Goal: Task Accomplishment & Management: Use online tool/utility

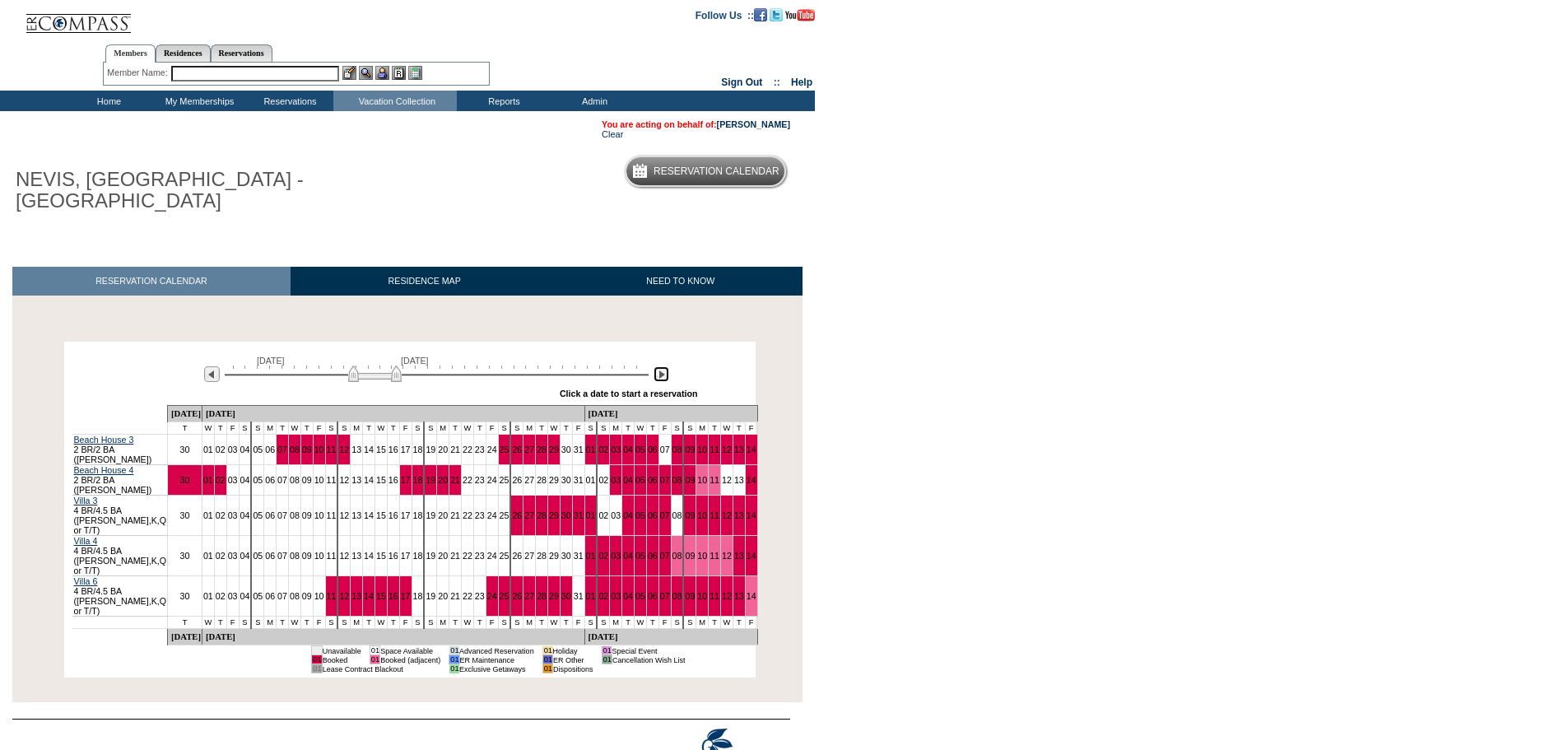
click at [658, 377] on img at bounding box center [661, 374] width 16 height 16
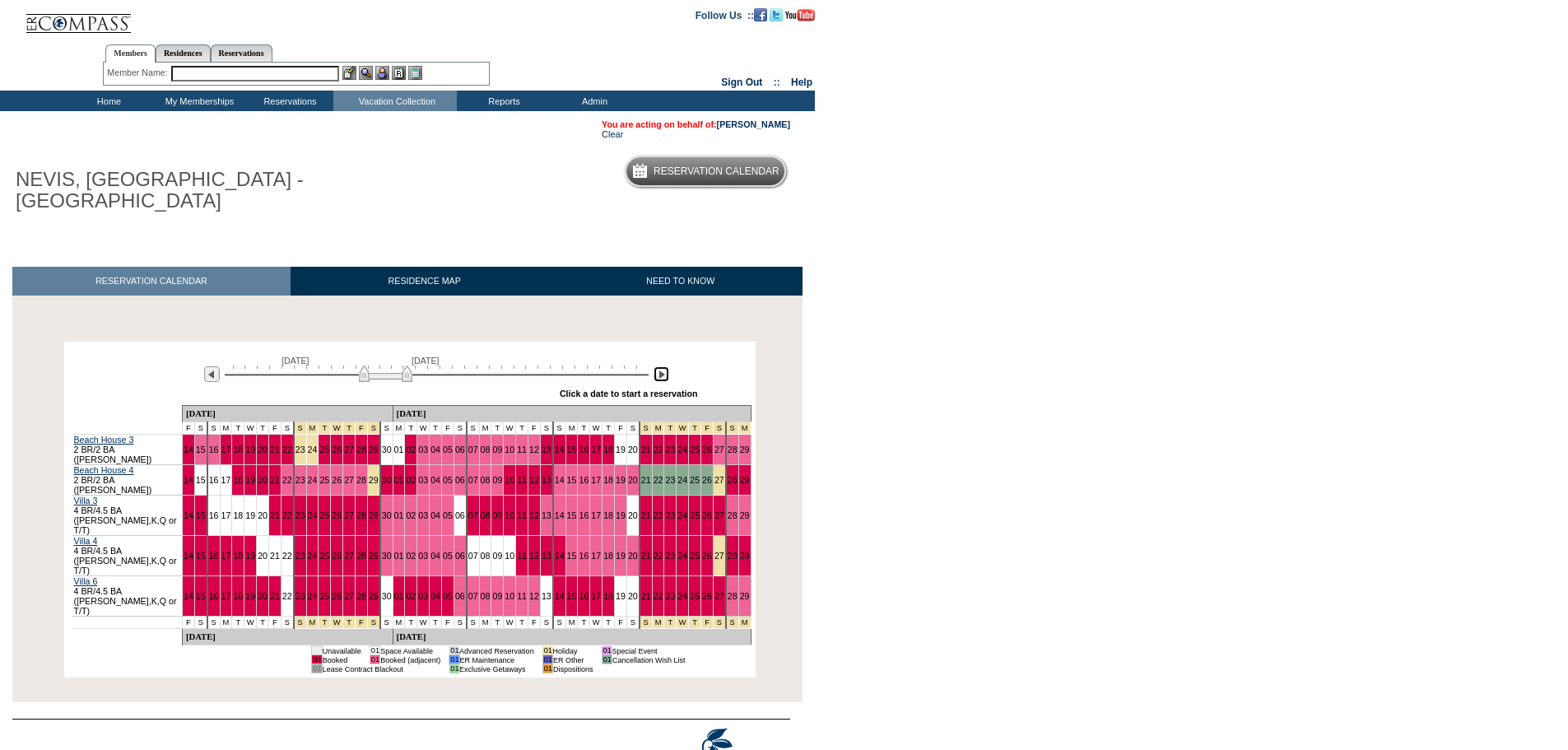
click at [363, 380] on img at bounding box center [386, 374] width 54 height 16
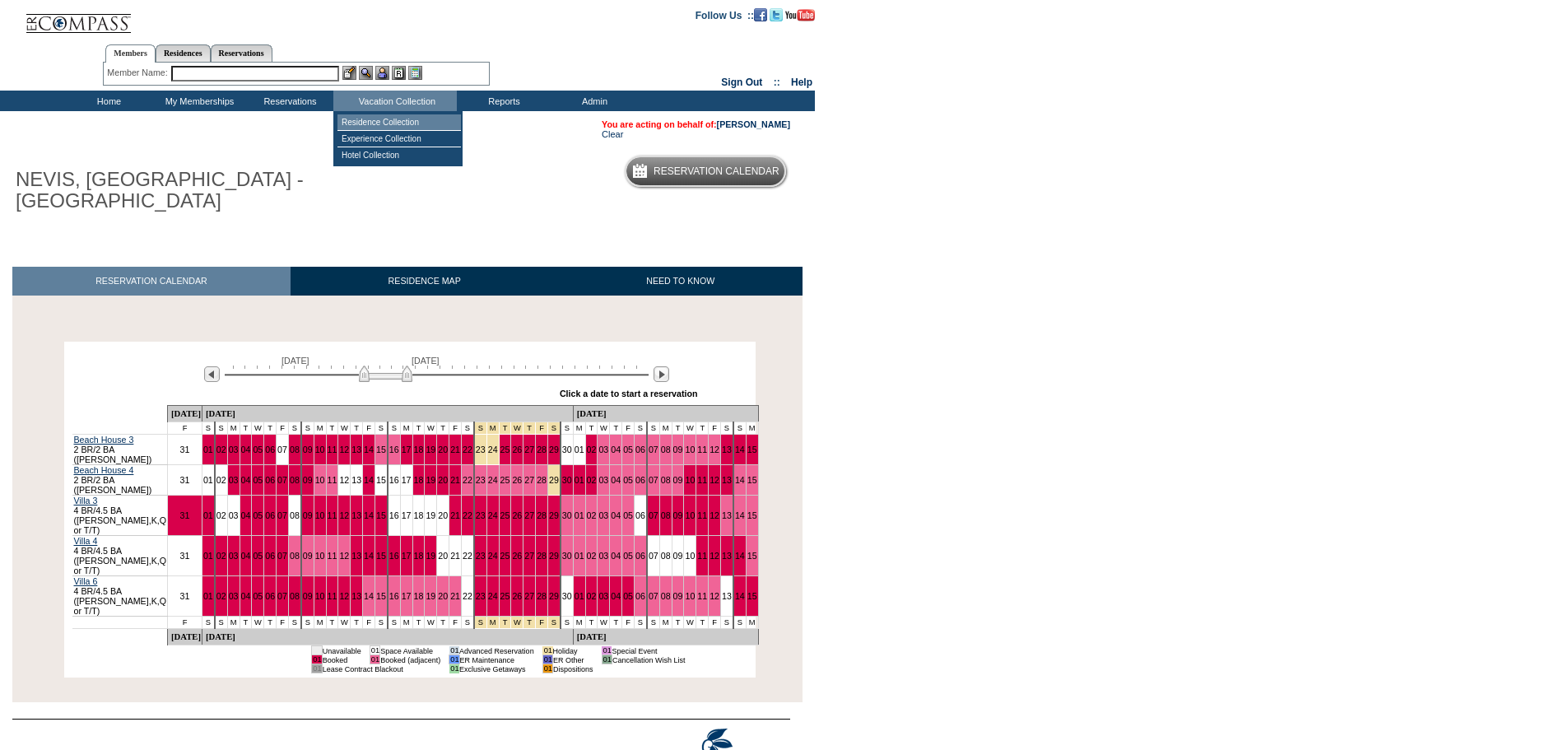
click at [385, 124] on td "Residence Collection" at bounding box center [399, 122] width 124 height 16
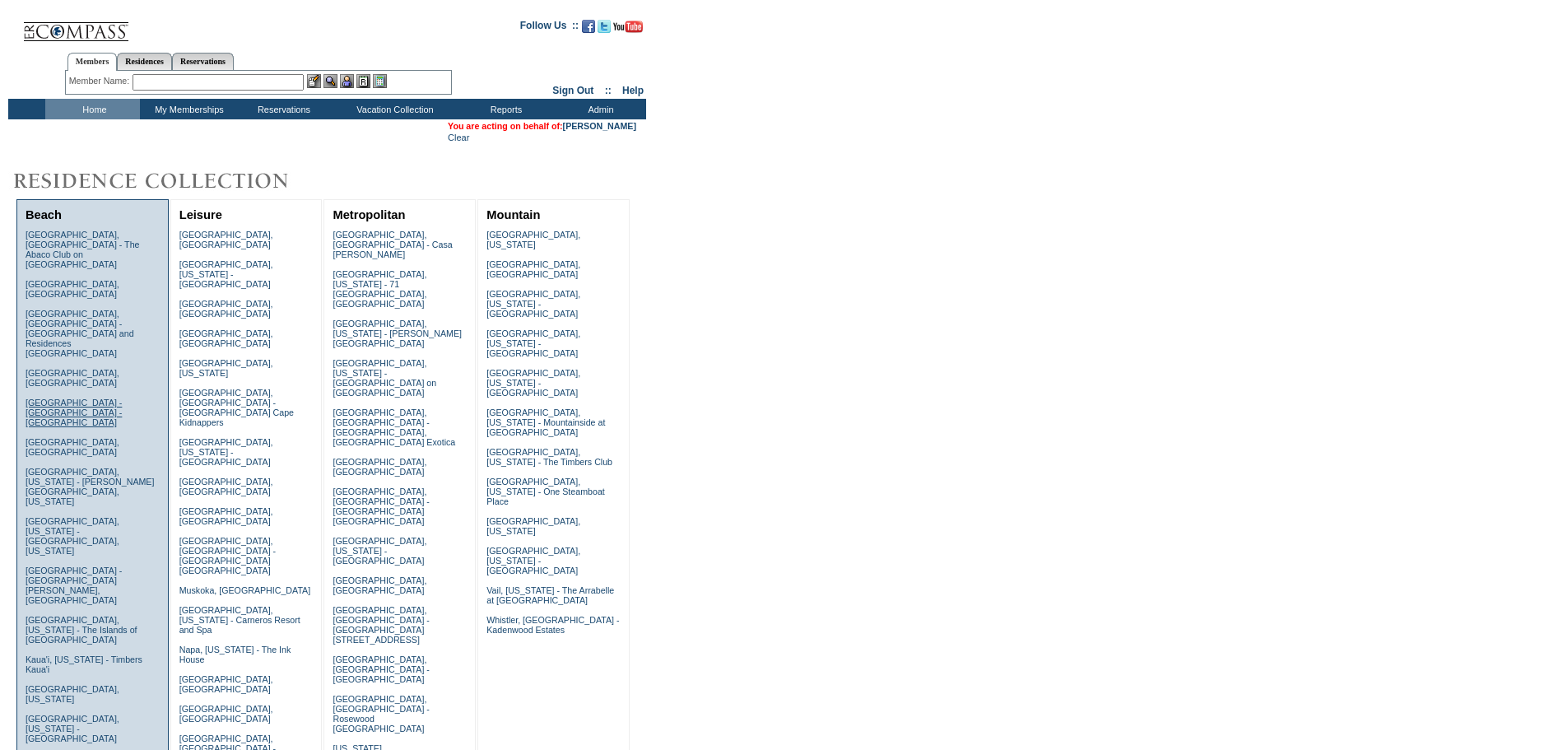
click at [74, 398] on link "[GEOGRAPHIC_DATA] - [GEOGRAPHIC_DATA] - [GEOGRAPHIC_DATA]" at bounding box center [74, 412] width 96 height 29
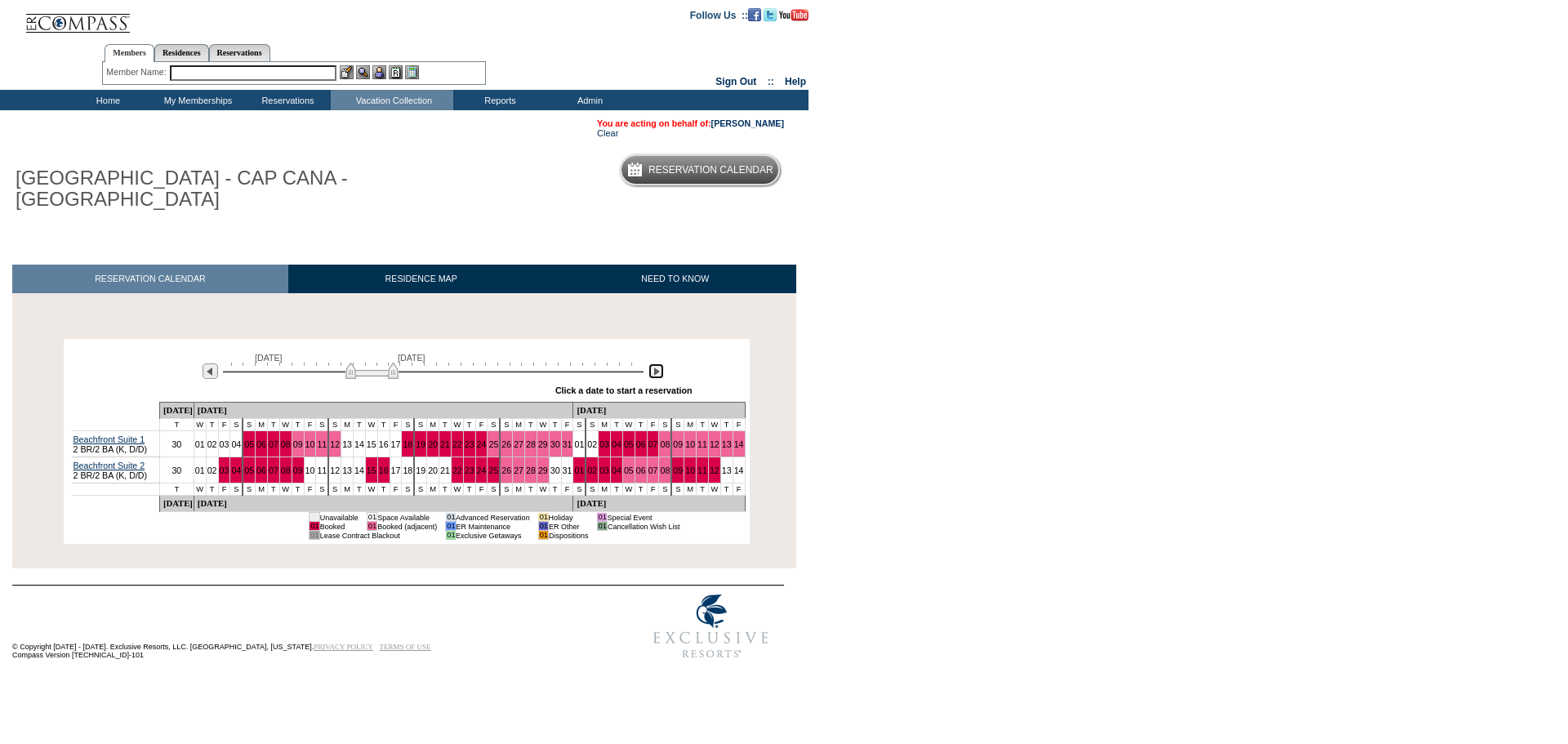
click at [658, 373] on img at bounding box center [656, 371] width 16 height 16
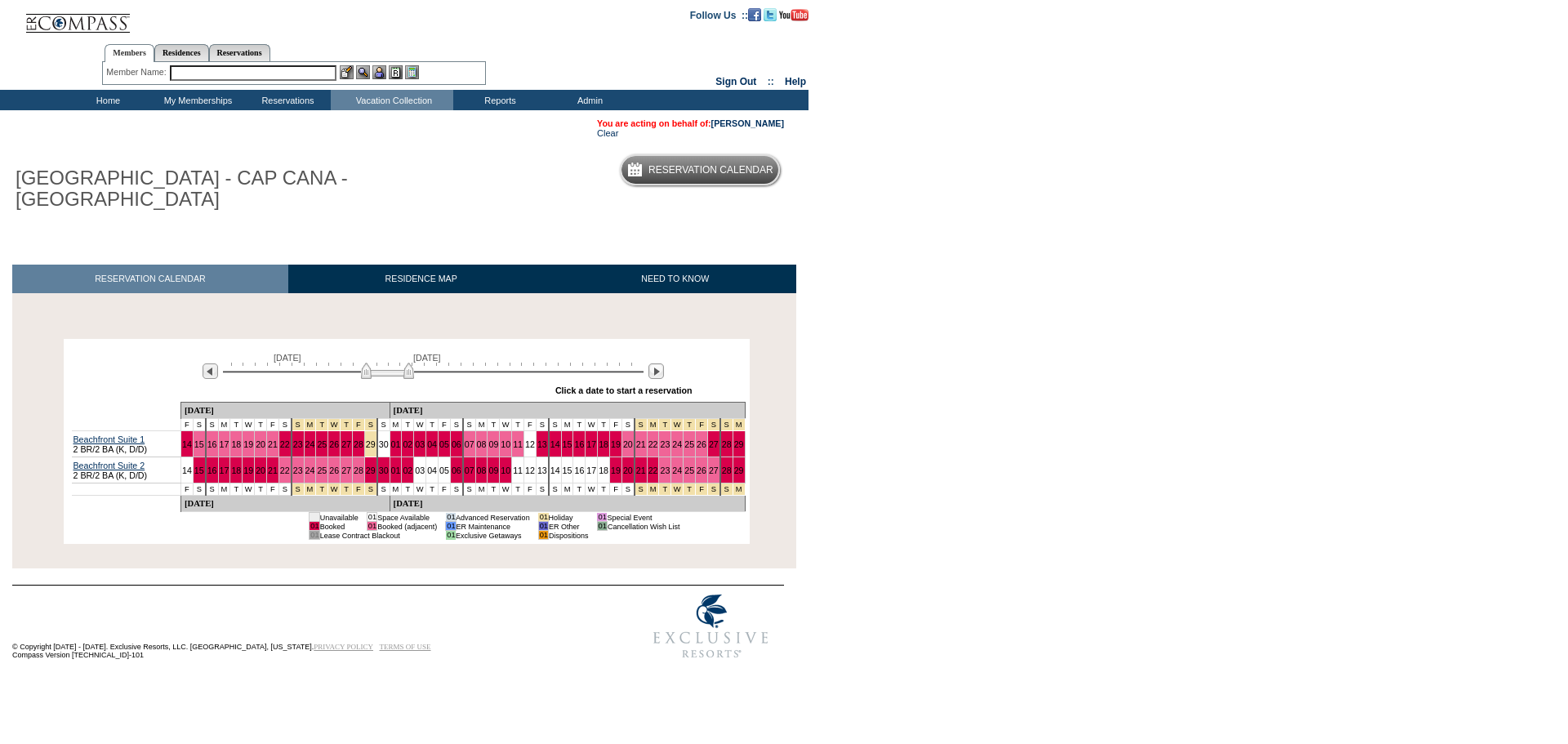
click at [278, 71] on input "text" at bounding box center [254, 73] width 167 height 16
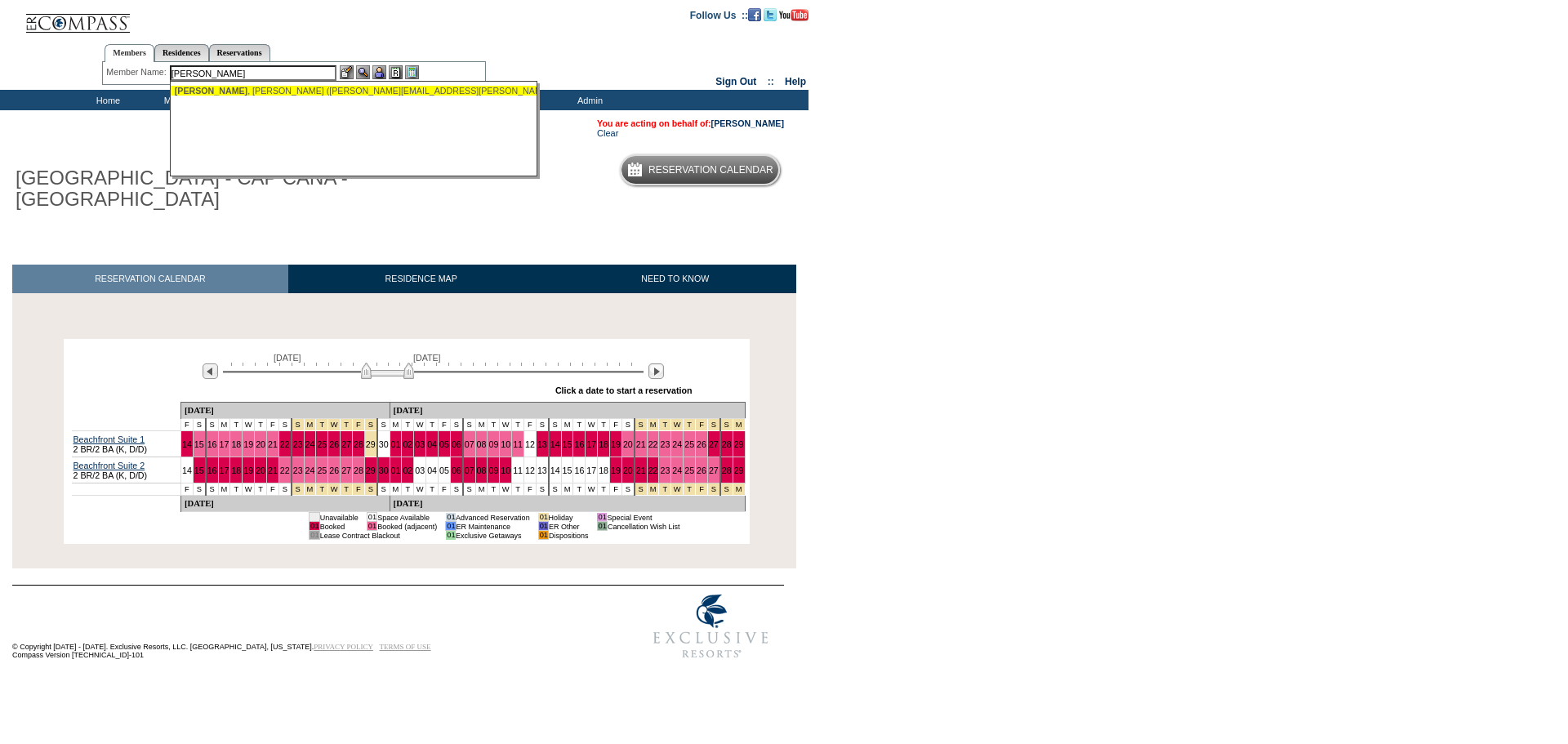
click at [269, 87] on div "Stepanski , Jessica (jess.stepanski@gmail.com)" at bounding box center [355, 91] width 359 height 9
type input "Stepanski, Jessica (jess.stepanski@gmail.com)"
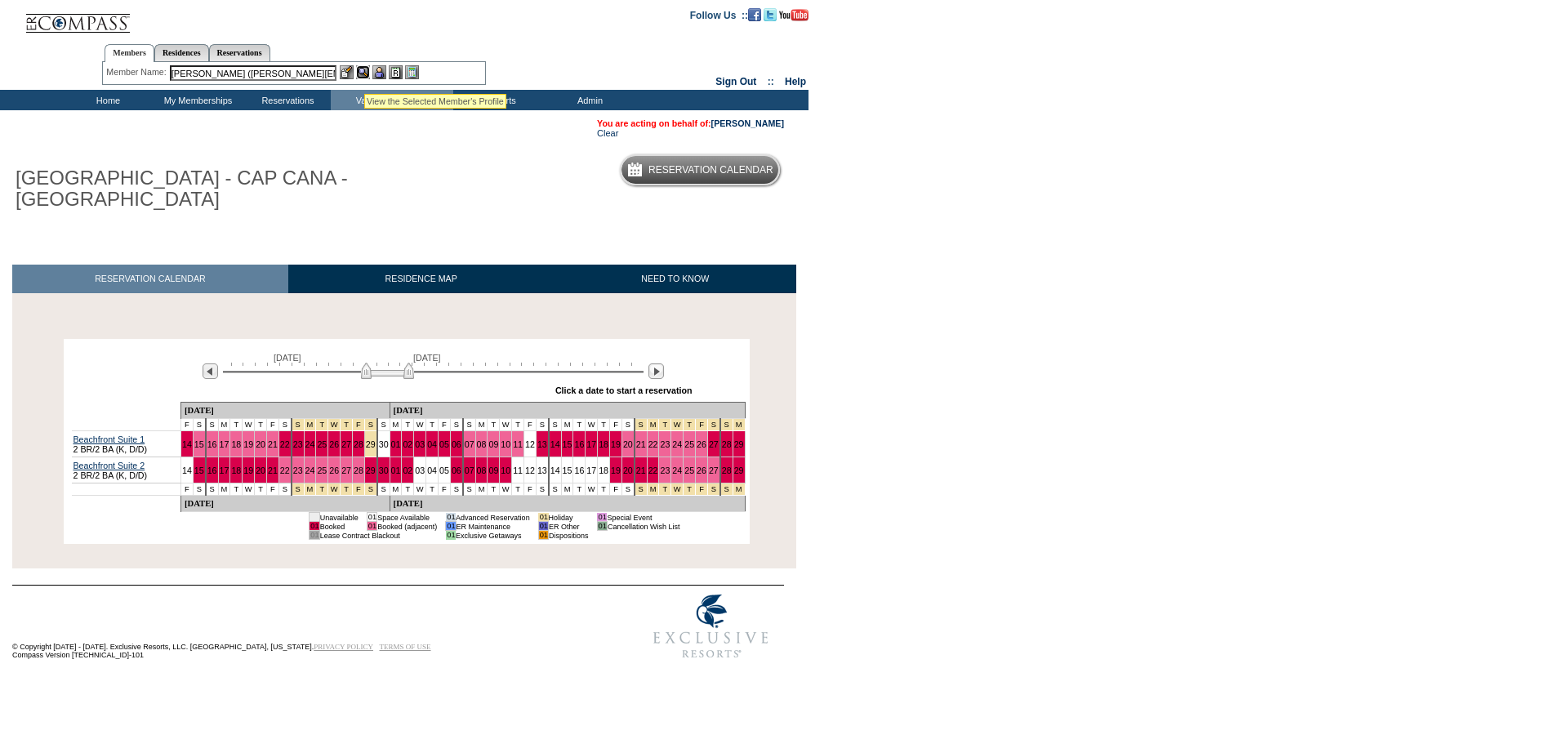
click at [364, 74] on img at bounding box center [363, 72] width 14 height 14
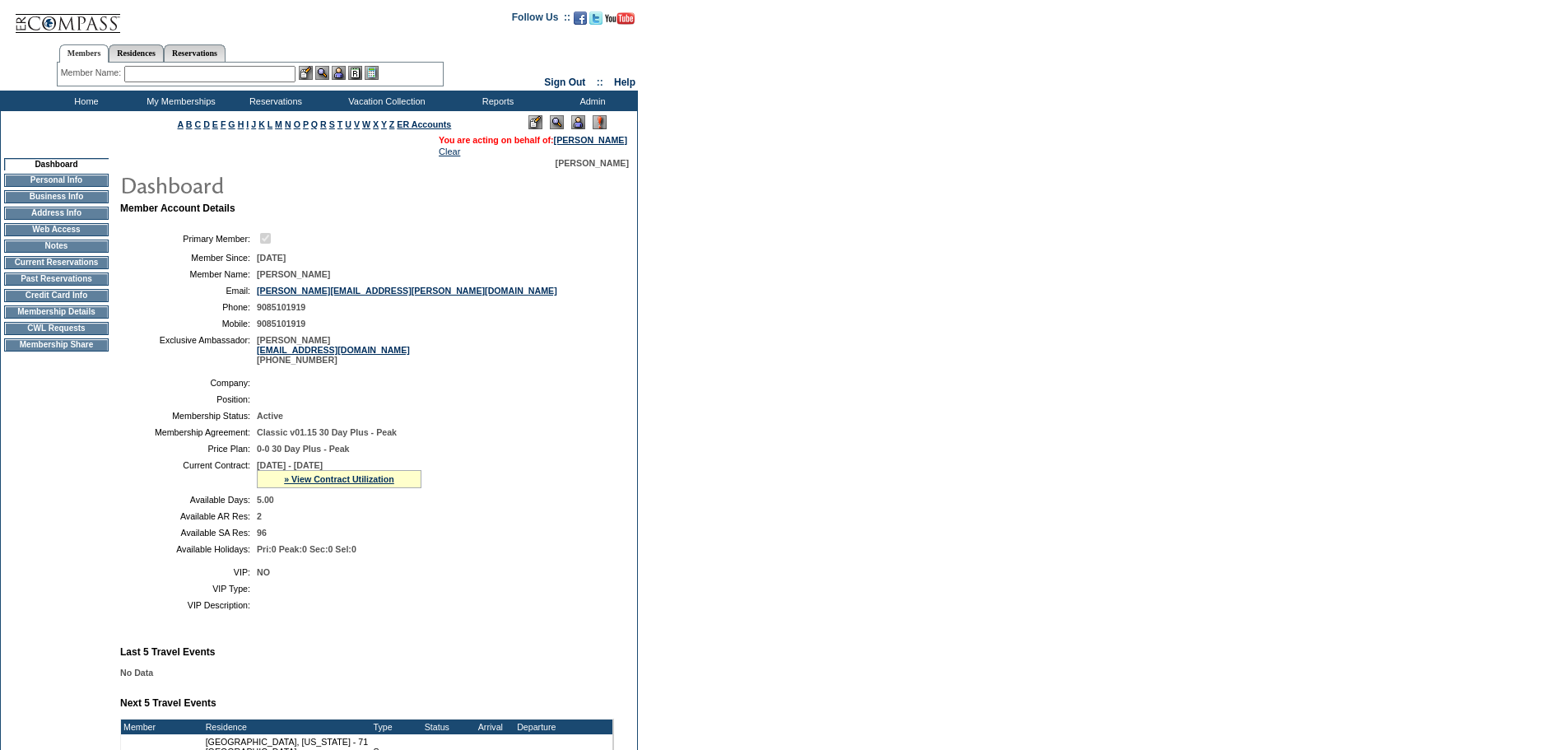
click at [575, 124] on img at bounding box center [578, 122] width 14 height 14
